Goal: Information Seeking & Learning: Learn about a topic

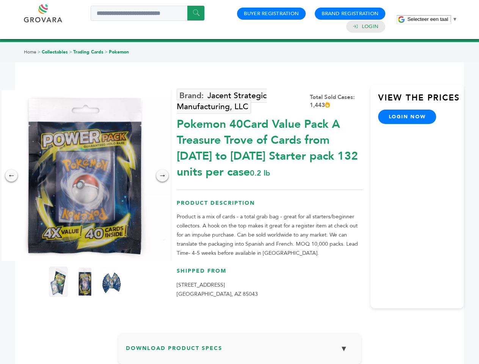
click at [432, 19] on span "Selecteer een taal" at bounding box center [427, 19] width 41 height 6
click at [85, 176] on img at bounding box center [85, 175] width 171 height 171
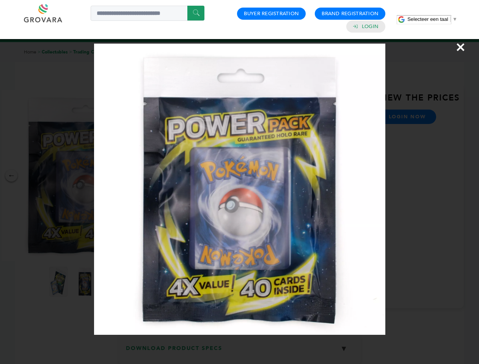
click at [11, 176] on div "×" at bounding box center [239, 182] width 479 height 364
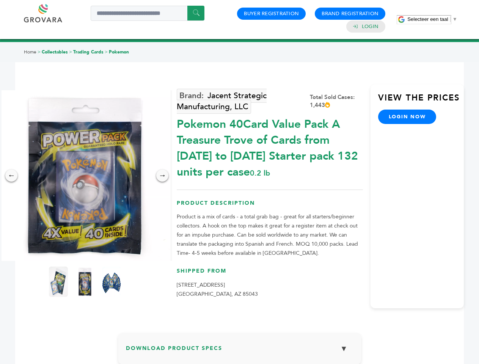
click at [162, 176] on div "→" at bounding box center [162, 175] width 12 height 12
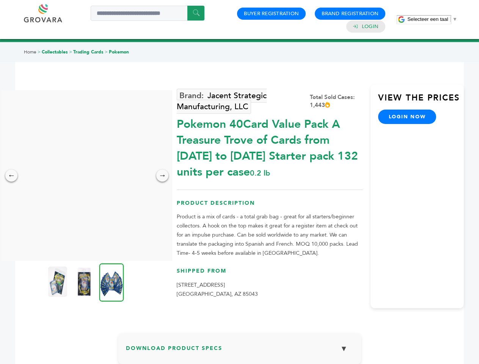
click at [58, 282] on img at bounding box center [57, 282] width 19 height 30
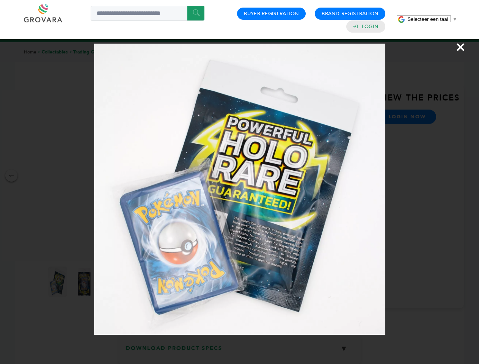
click at [85, 282] on div "×" at bounding box center [239, 182] width 479 height 364
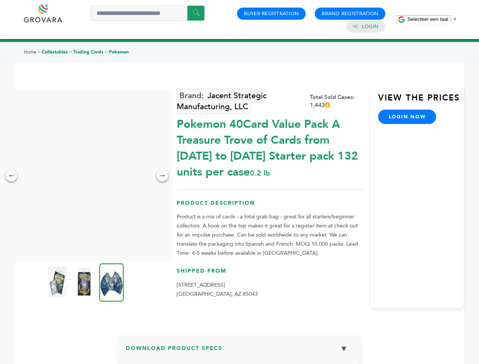
click at [111, 282] on img at bounding box center [111, 282] width 25 height 38
click at [0, 0] on div "×" at bounding box center [0, 0] width 0 height 0
